Goal: Task Accomplishment & Management: Use online tool/utility

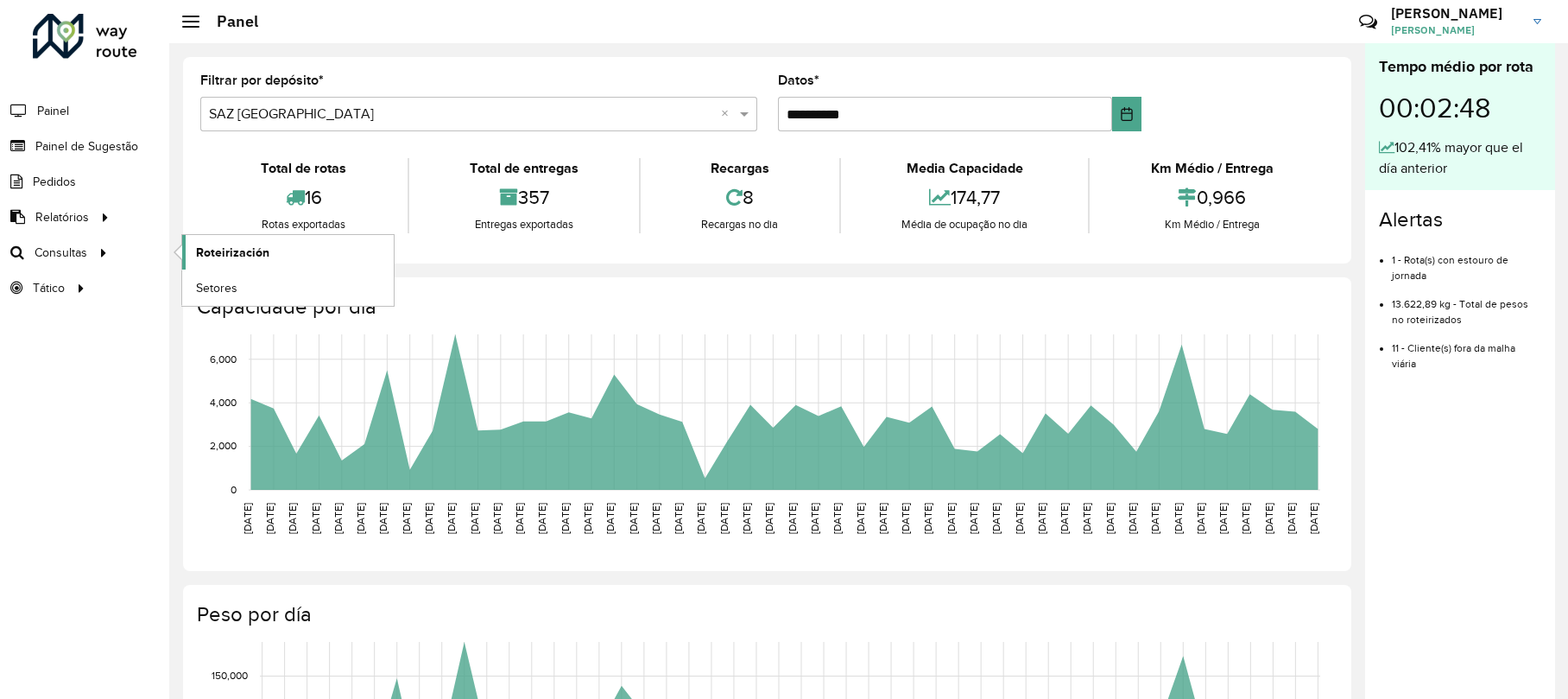
click at [221, 251] on font "Roteirización" at bounding box center [232, 252] width 73 height 14
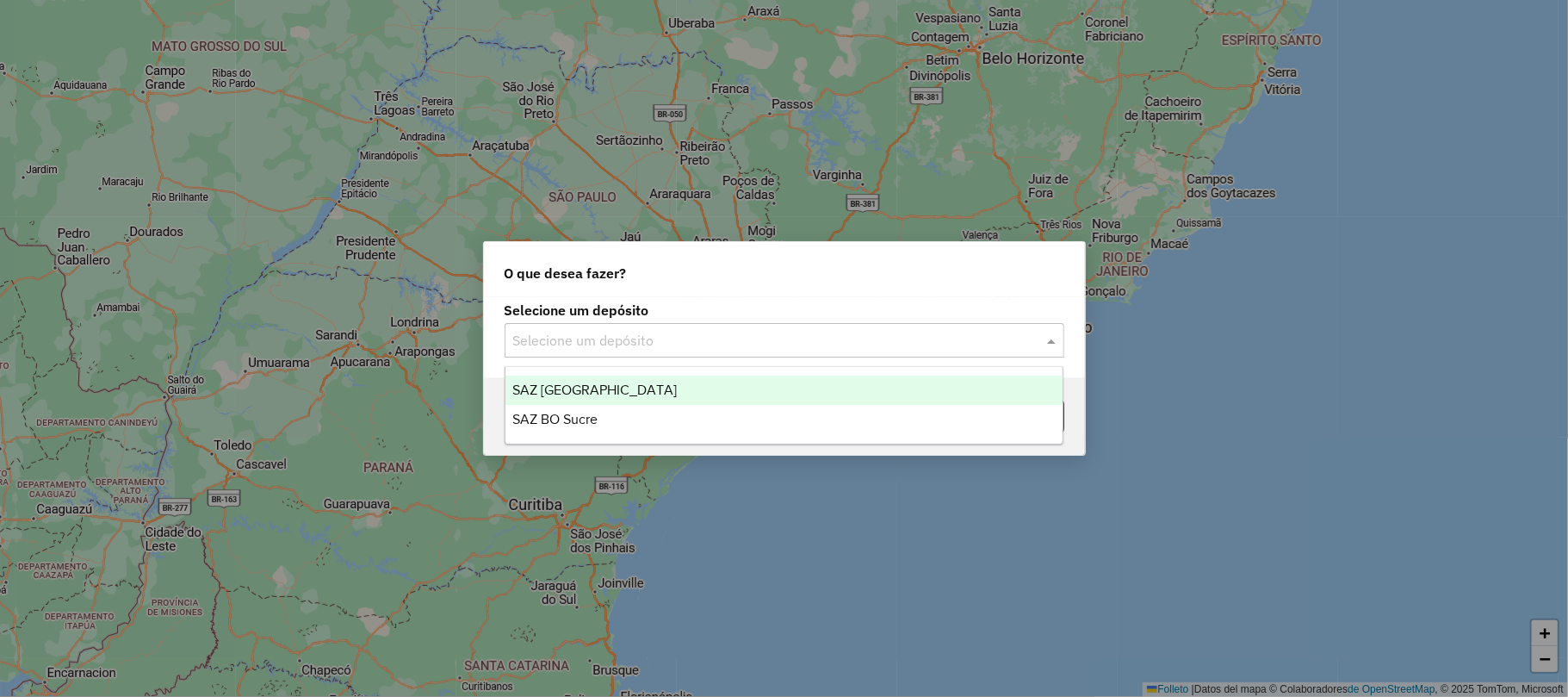
click at [835, 336] on input "text" at bounding box center [767, 341] width 508 height 20
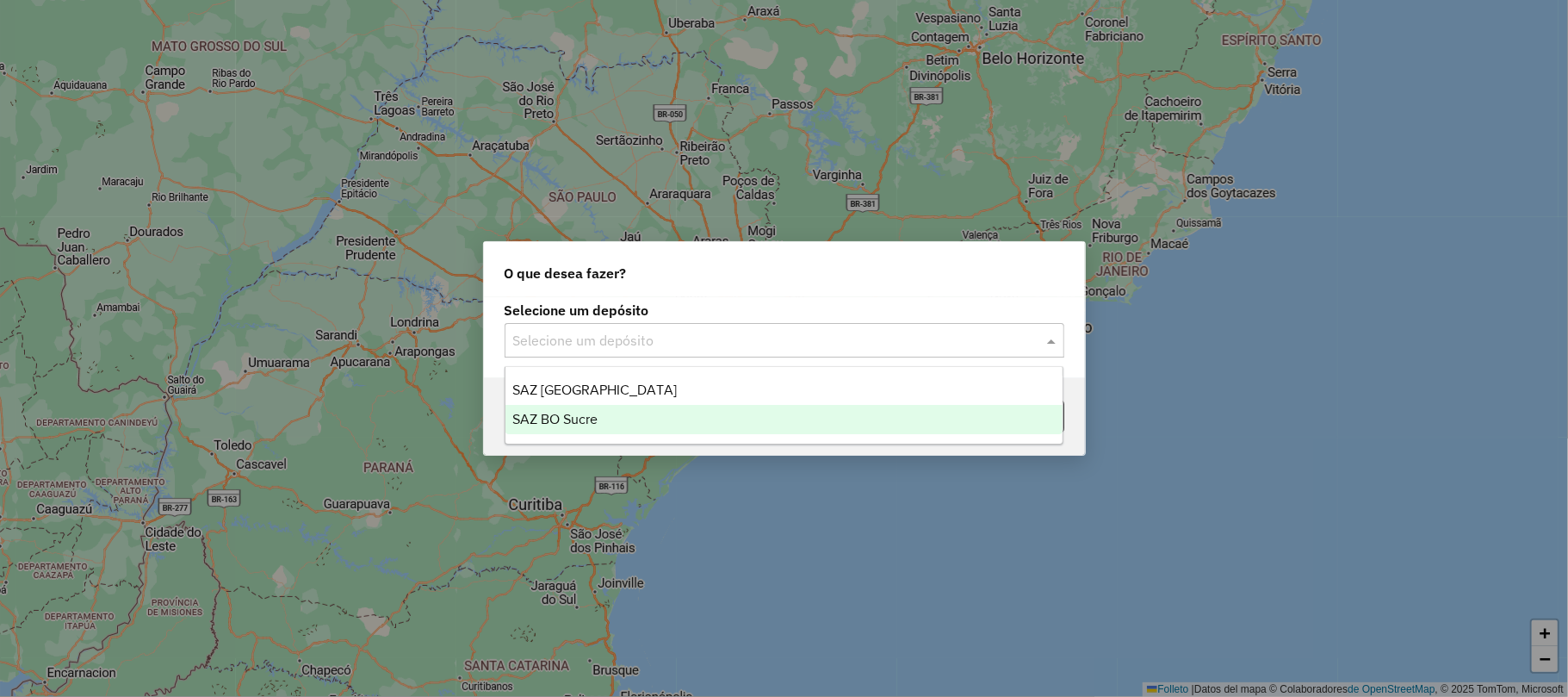
click at [708, 428] on div "SAZ BO Sucre" at bounding box center [784, 420] width 557 height 29
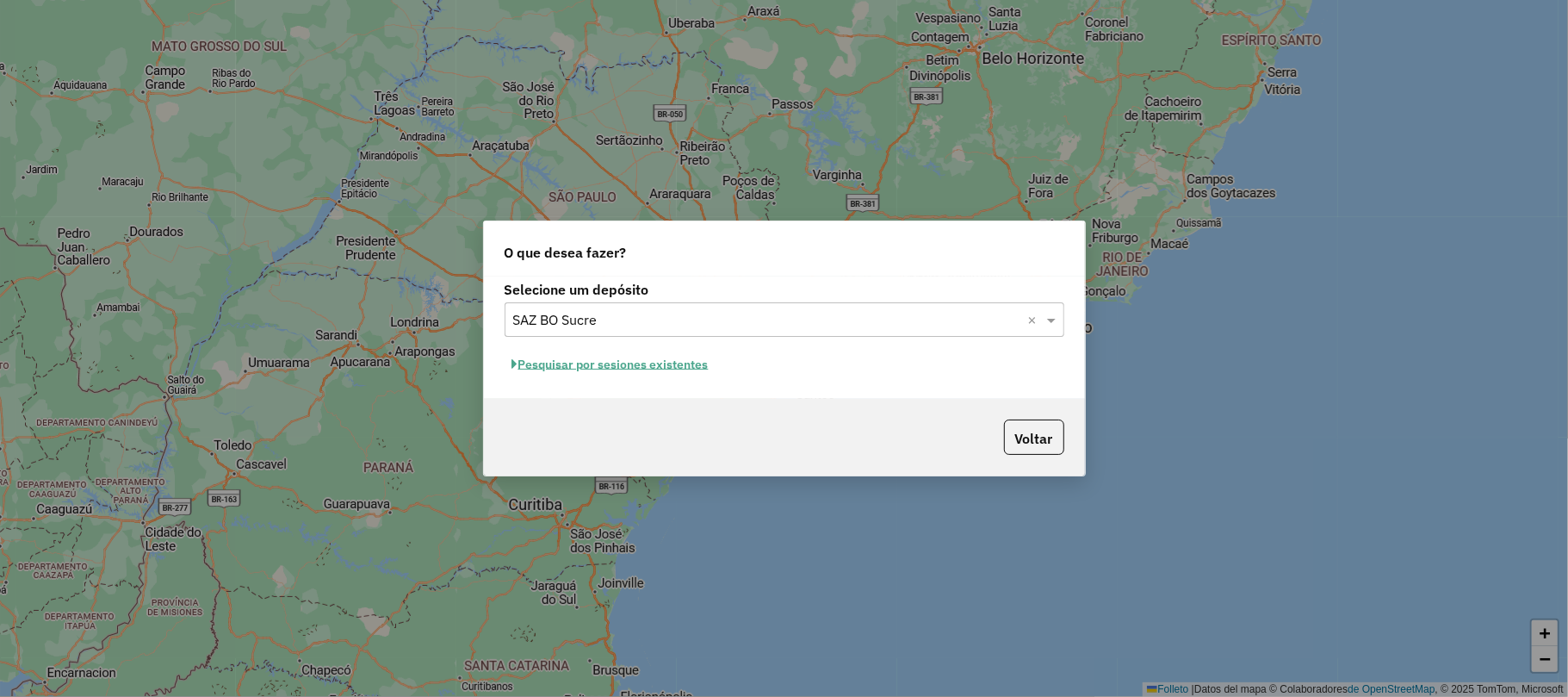
click at [658, 365] on font "Pesquisar por sesiones existentes" at bounding box center [614, 364] width 191 height 16
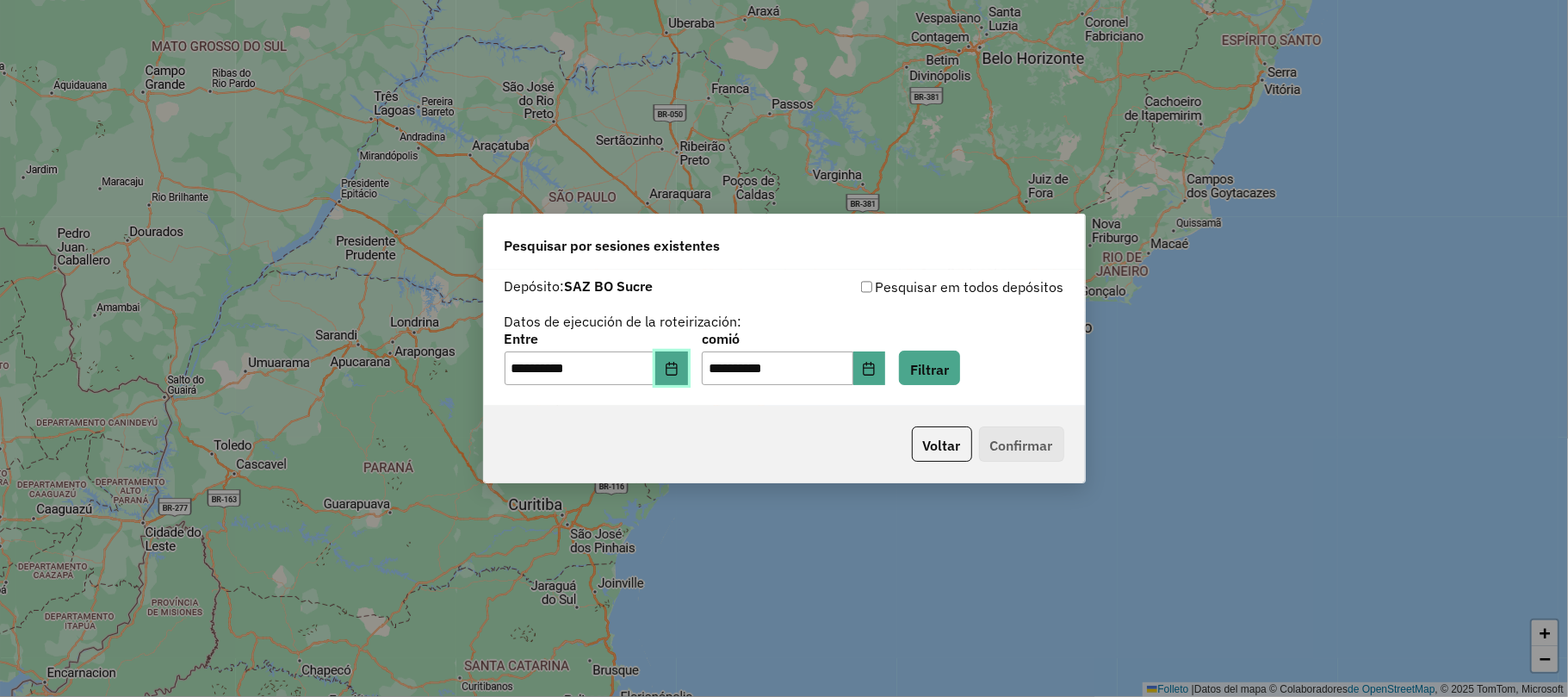
click at [676, 369] on icon "Elija fecha" at bounding box center [672, 369] width 12 height 14
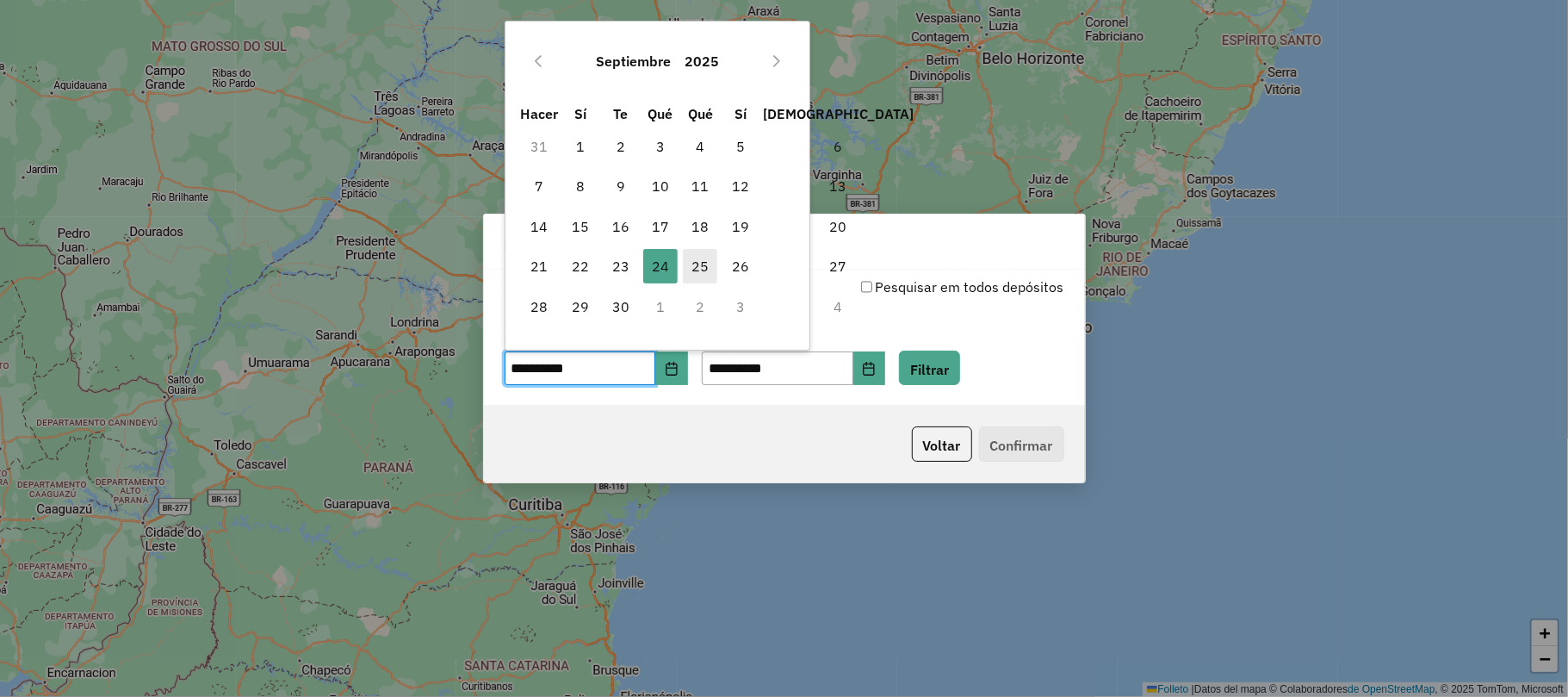
click at [694, 279] on span "25" at bounding box center [700, 266] width 34 height 34
type input "**********"
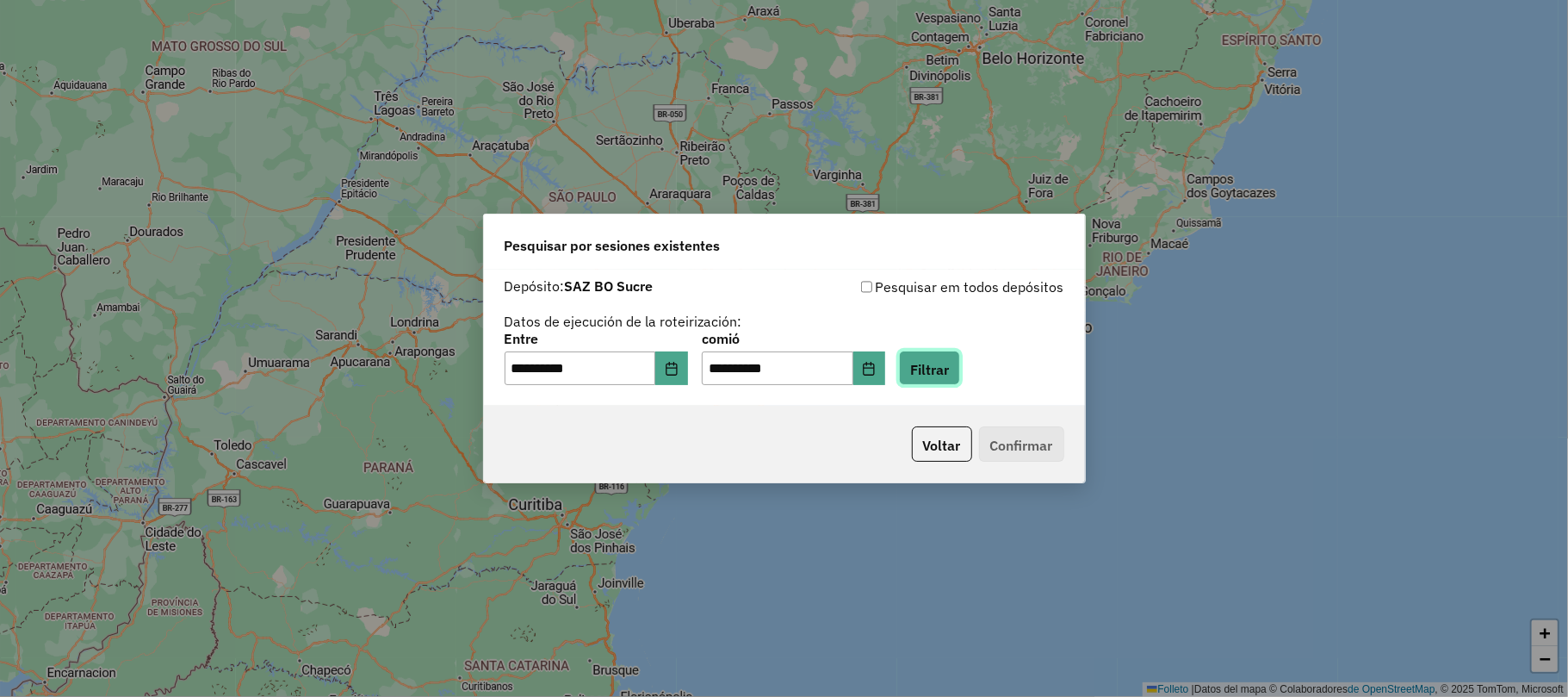
click at [958, 379] on button "Filtrar" at bounding box center [930, 368] width 61 height 35
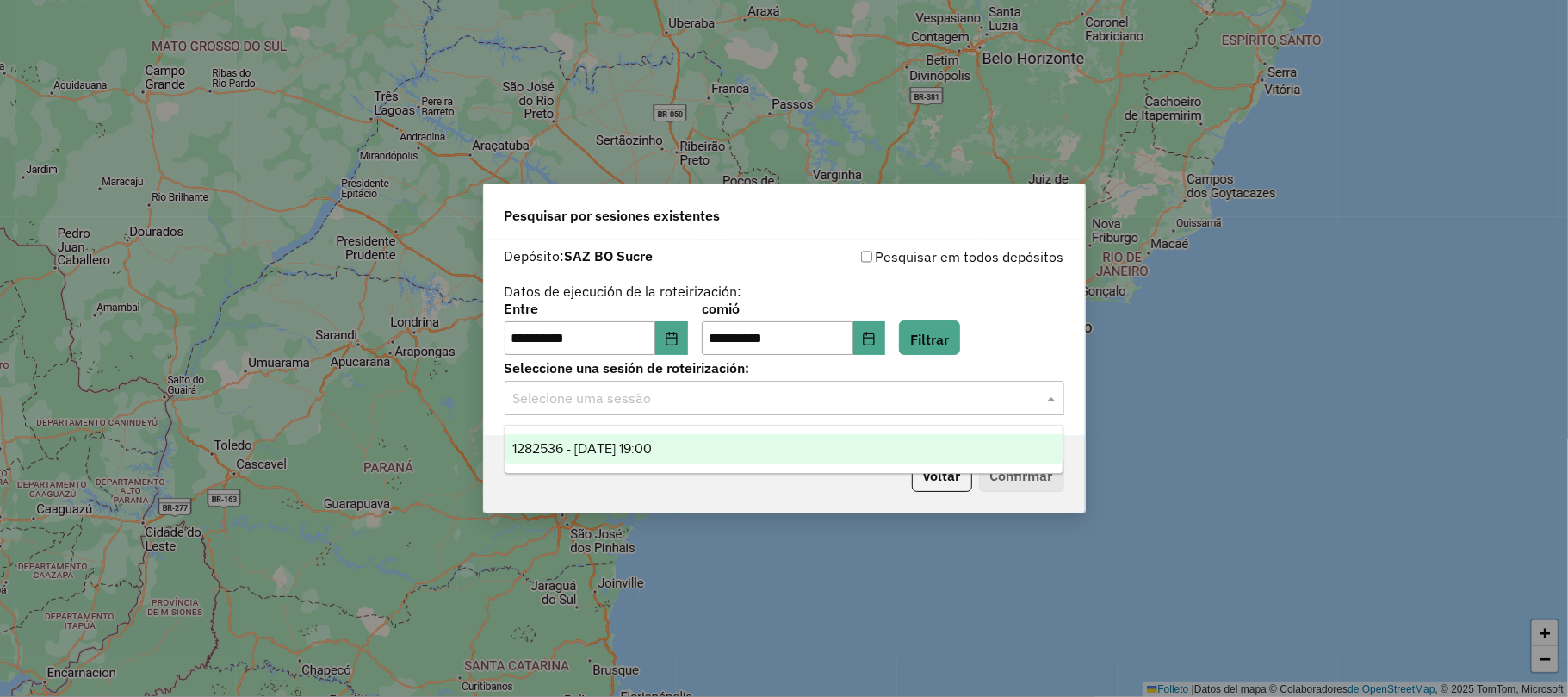
click at [899, 407] on input "text" at bounding box center [767, 398] width 508 height 20
click at [884, 439] on div "1282536 - 25/09/2025 19:00" at bounding box center [784, 449] width 557 height 29
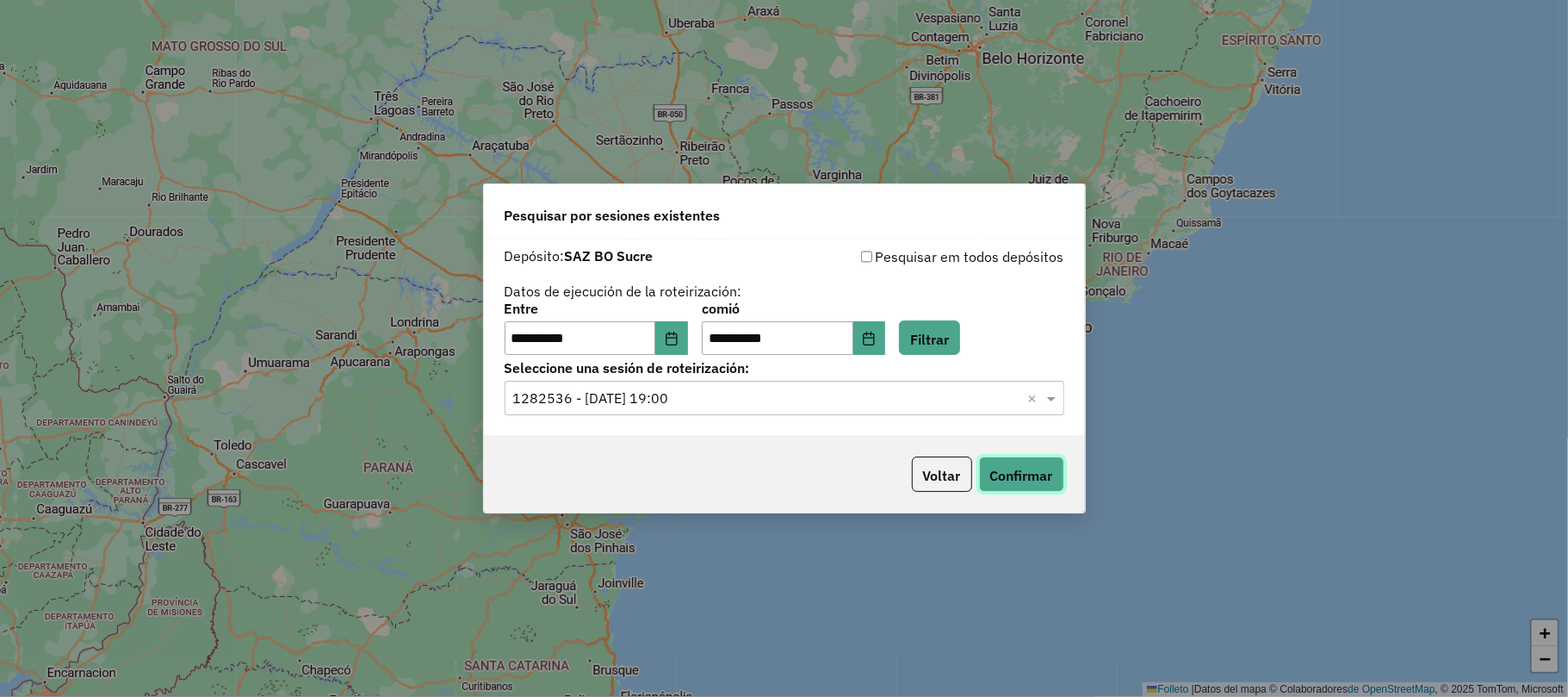
click at [1013, 480] on font "Confirmar" at bounding box center [1021, 475] width 63 height 18
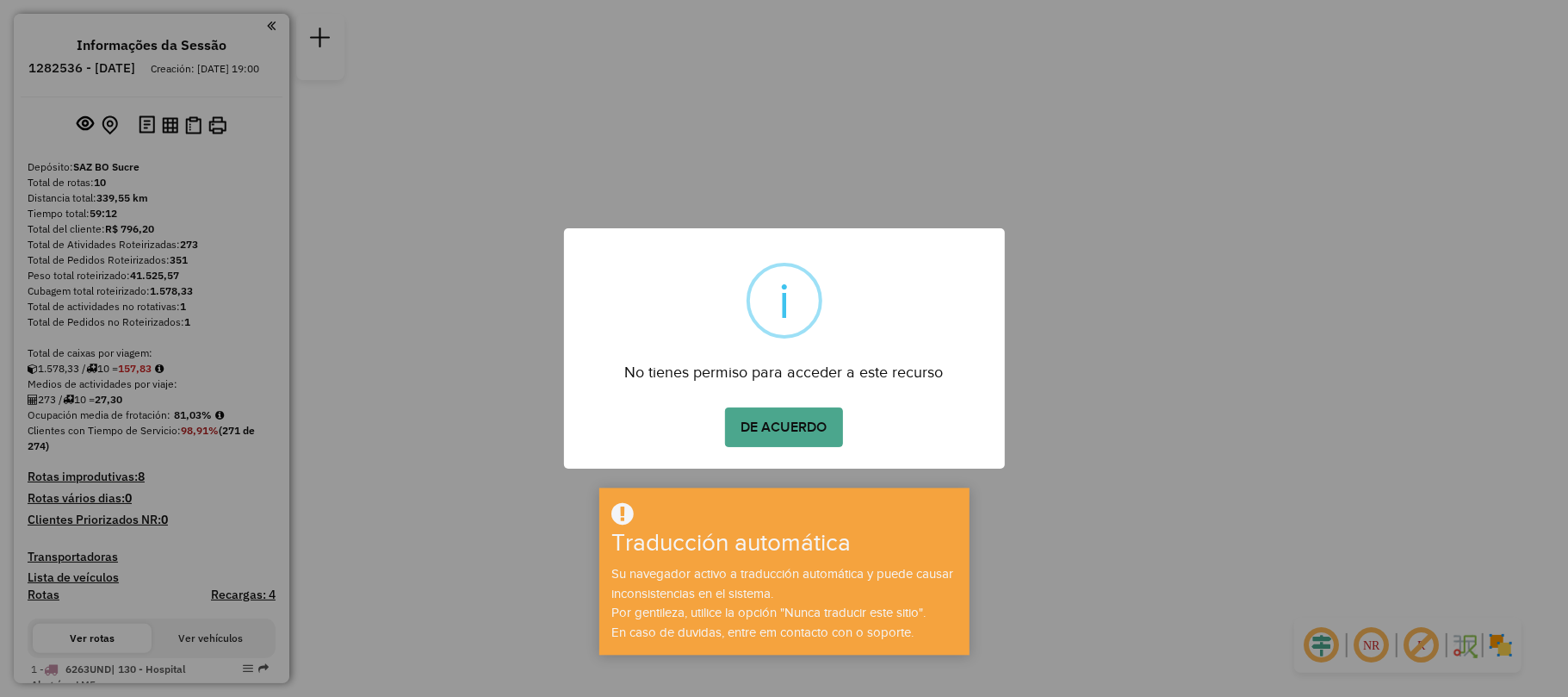
click at [790, 396] on div "× i No tienes permiso para acceder a este recurso DE ACUERDO No Cancelar" at bounding box center [784, 348] width 441 height 240
click at [789, 417] on button "DE ACUERDO" at bounding box center [784, 426] width 118 height 40
